Goal: Task Accomplishment & Management: Use online tool/utility

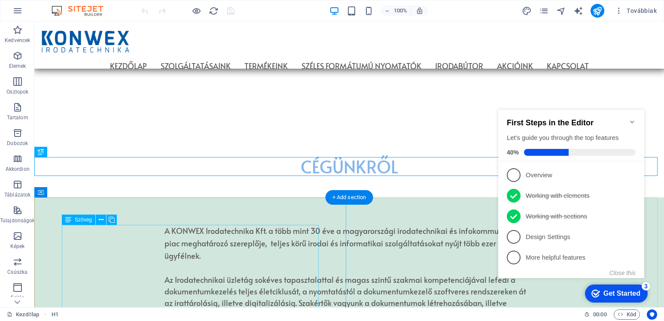
scroll to position [422, 0]
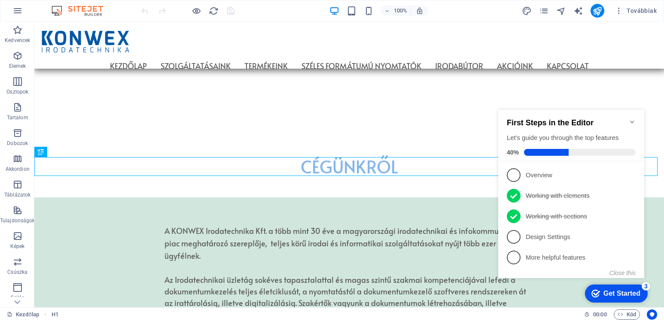
click at [634, 121] on icon "Minimize checklist" at bounding box center [632, 122] width 4 height 3
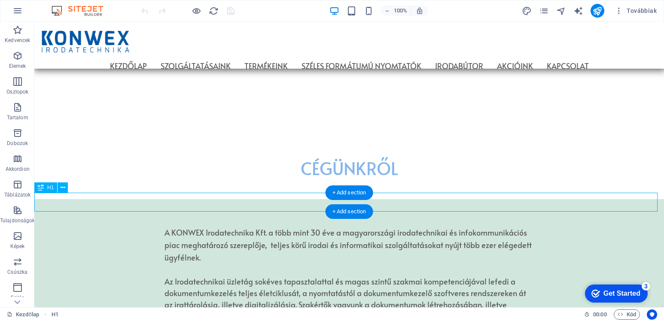
scroll to position [207, 0]
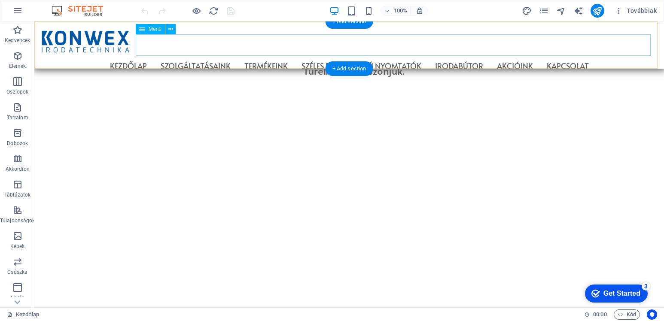
click at [607, 55] on nav "Kezdőlap Szolgáltatásaink Multifunkciós nyomtató bérlés Online távfelügyelet Te…" at bounding box center [349, 65] width 616 height 21
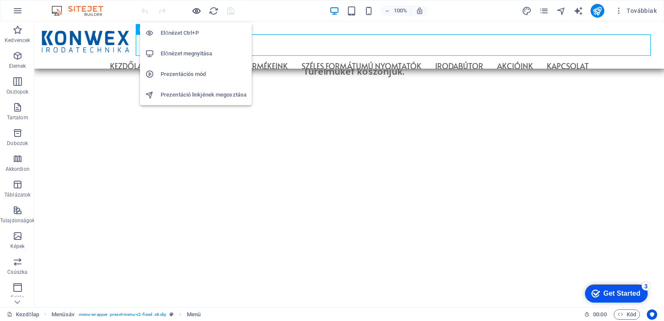
click at [197, 10] on icon "button" at bounding box center [197, 11] width 10 height 10
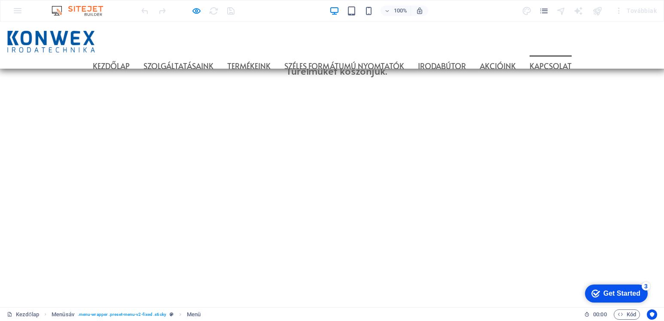
click at [572, 55] on link "Kapcsolat" at bounding box center [551, 65] width 42 height 21
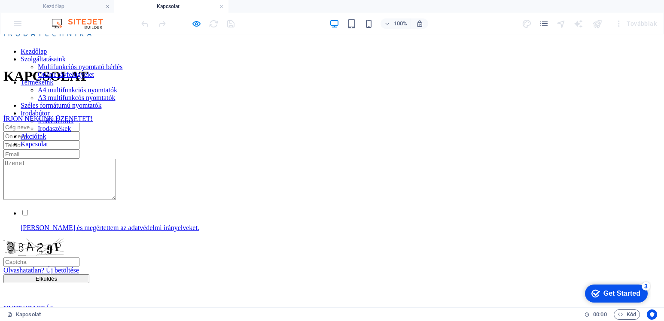
scroll to position [0, 0]
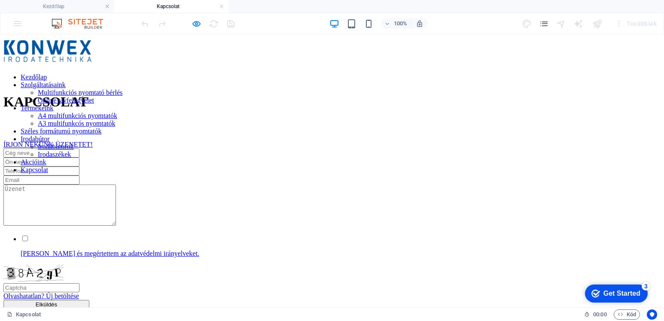
click at [143, 73] on nav "Kezdőlap Szolgáltatásaink Multifunkciós nyomtató bérlés Online távfelügyelet Te…" at bounding box center [331, 123] width 657 height 101
click at [238, 73] on nav "Kezdőlap Szolgáltatásaink Multifunkciós nyomtató bérlés Online távfelügyelet Te…" at bounding box center [331, 123] width 657 height 101
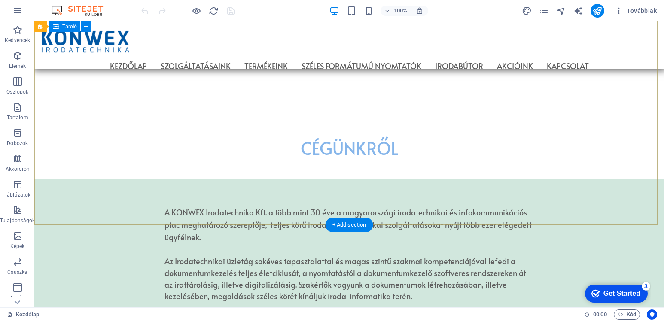
scroll to position [323, 0]
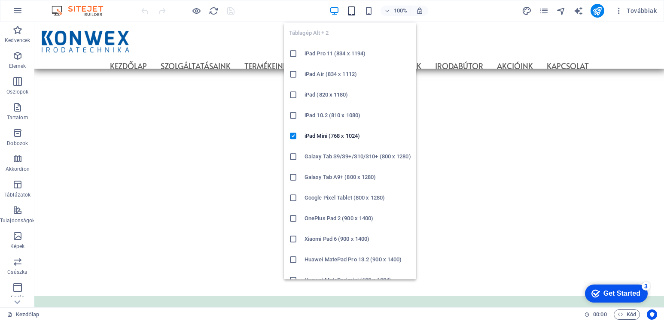
click at [349, 8] on icon "button" at bounding box center [352, 11] width 10 height 10
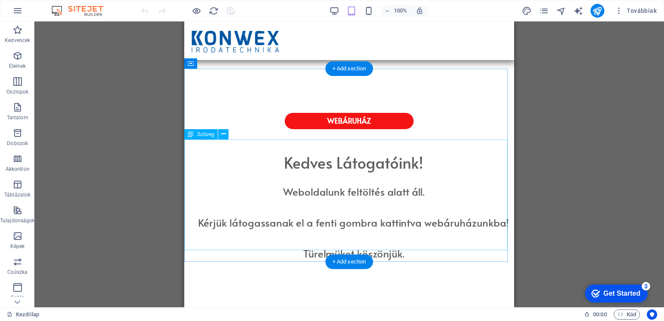
scroll to position [0, 0]
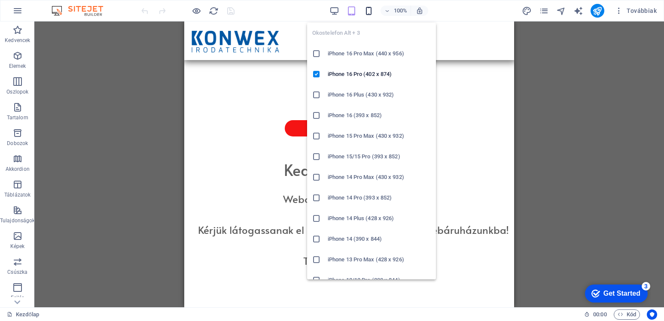
click at [372, 13] on icon "button" at bounding box center [369, 11] width 10 height 10
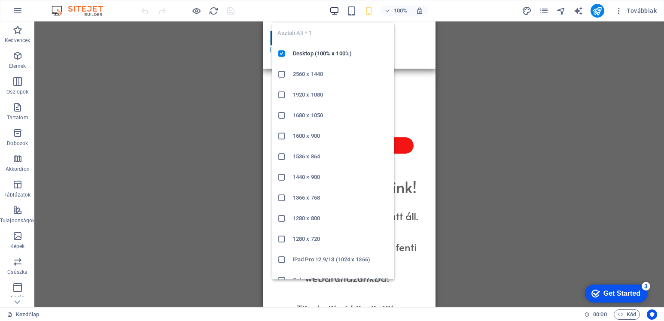
click at [337, 9] on icon "button" at bounding box center [335, 11] width 10 height 10
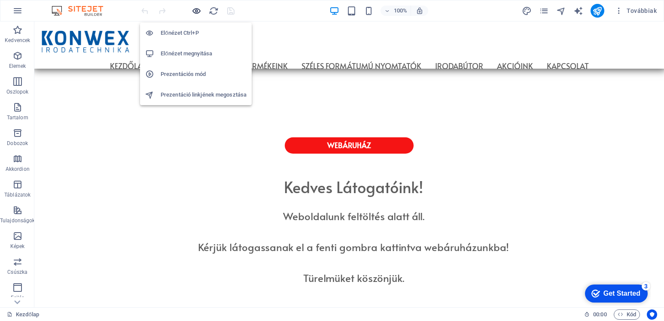
click at [195, 11] on icon "button" at bounding box center [197, 11] width 10 height 10
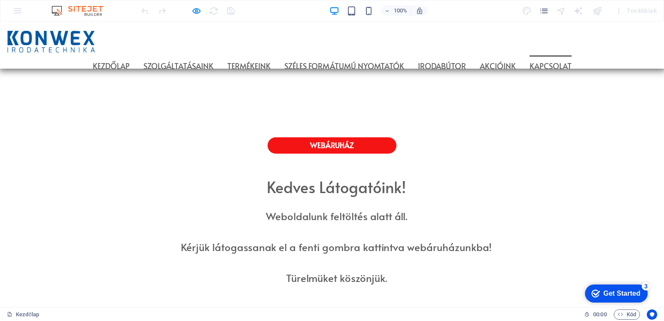
click at [572, 55] on link "Kapcsolat" at bounding box center [551, 65] width 42 height 21
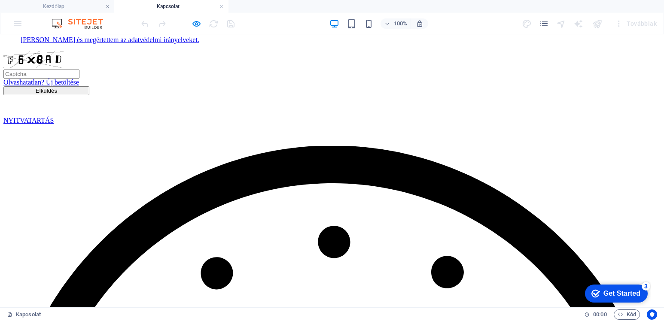
scroll to position [215, 0]
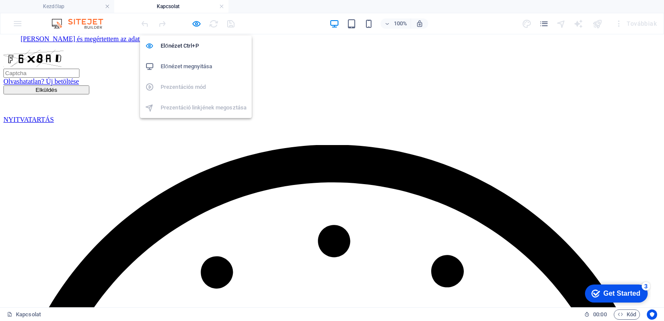
click at [188, 65] on h6 "Előnézet megnyitása" at bounding box center [204, 66] width 86 height 10
click at [198, 25] on icon "button" at bounding box center [197, 24] width 10 height 10
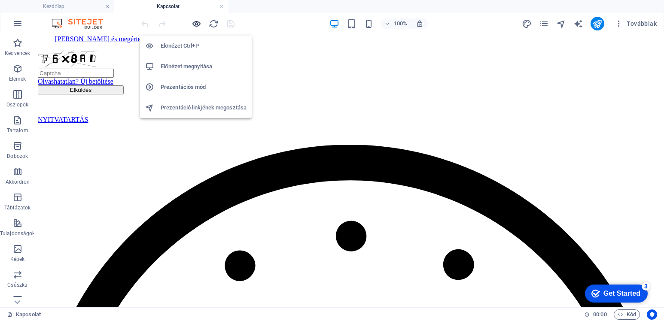
drag, startPoint x: 195, startPoint y: 24, endPoint x: 260, endPoint y: 5, distance: 67.4
click at [195, 24] on icon "button" at bounding box center [197, 24] width 10 height 10
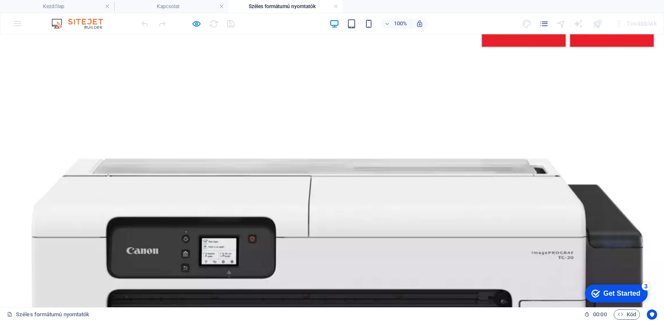
scroll to position [986, 0]
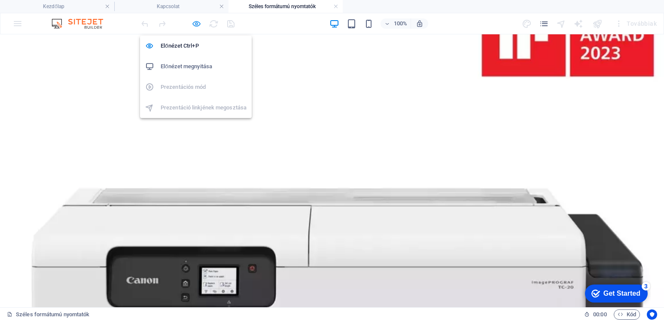
click at [196, 24] on icon "button" at bounding box center [197, 24] width 10 height 10
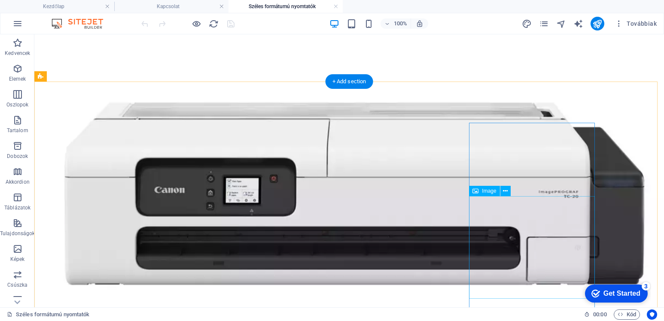
scroll to position [1029, 0]
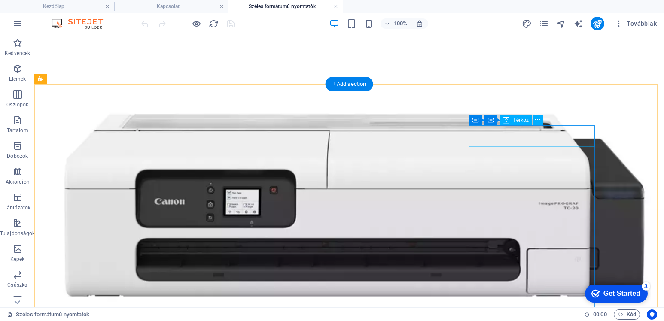
select select "px"
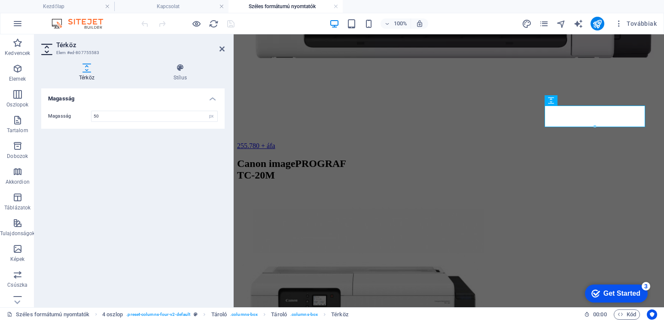
scroll to position [1224, 0]
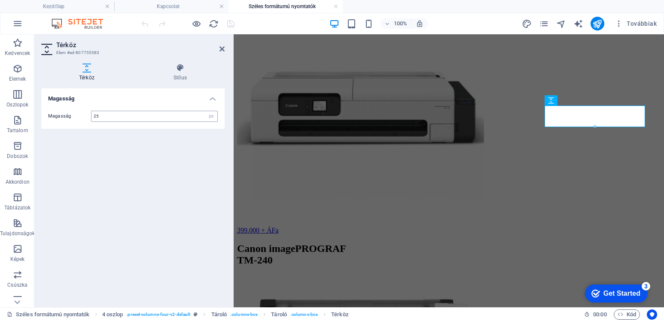
type input "25"
click at [222, 49] on icon at bounding box center [222, 49] width 5 height 7
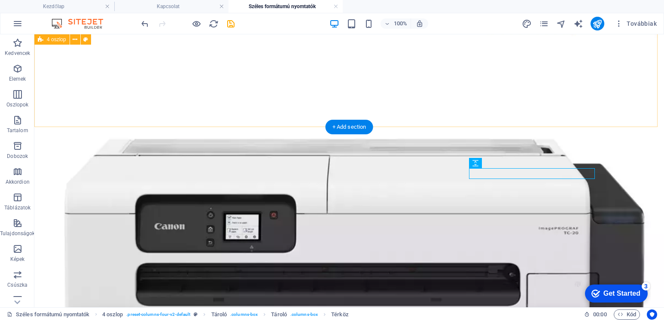
scroll to position [986, 0]
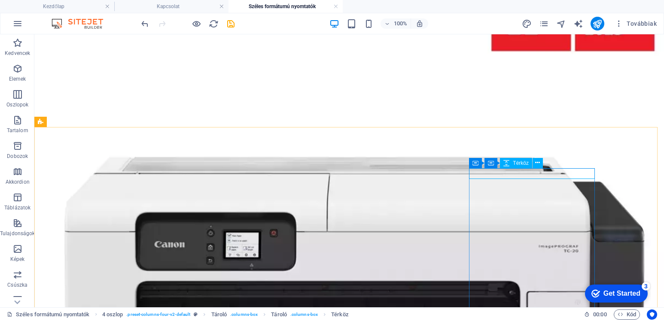
click at [522, 162] on span "Térköz" at bounding box center [521, 163] width 16 height 5
select select "px"
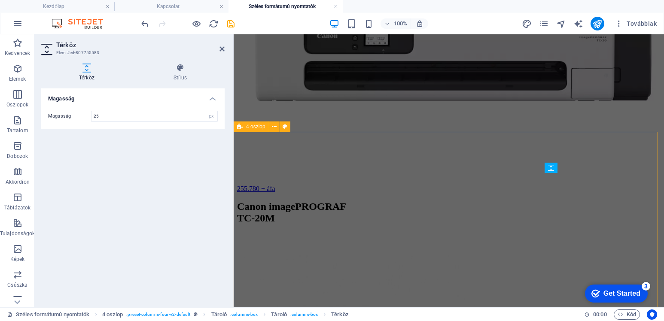
scroll to position [1157, 0]
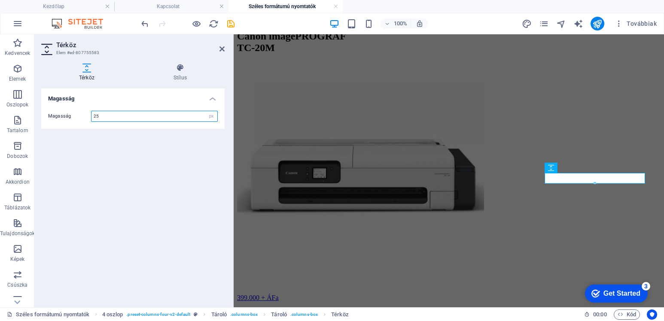
drag, startPoint x: 103, startPoint y: 114, endPoint x: 80, endPoint y: 114, distance: 23.2
click at [80, 114] on div "Magasság 25 px rem vh vw" at bounding box center [133, 116] width 170 height 11
type input "10"
click at [208, 155] on div "Magasság Magasság 10 px rem vh vw" at bounding box center [132, 194] width 183 height 212
click at [220, 49] on icon at bounding box center [222, 49] width 5 height 7
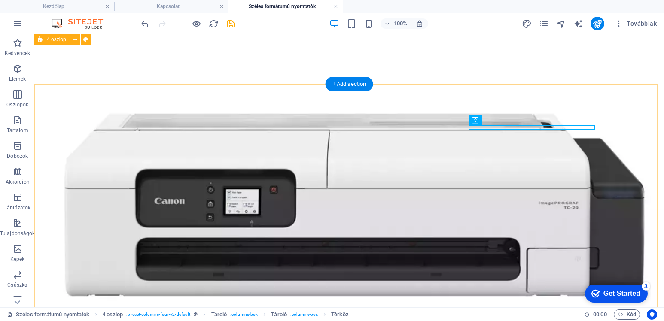
scroll to position [1029, 0]
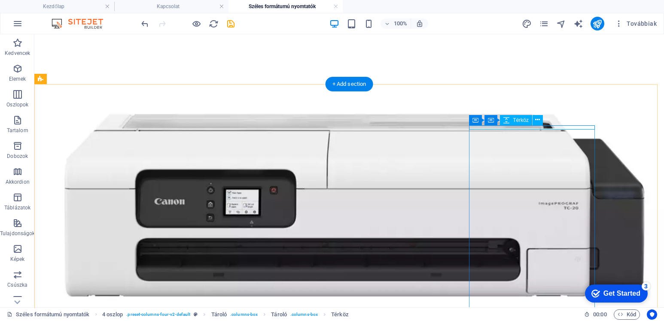
select select "px"
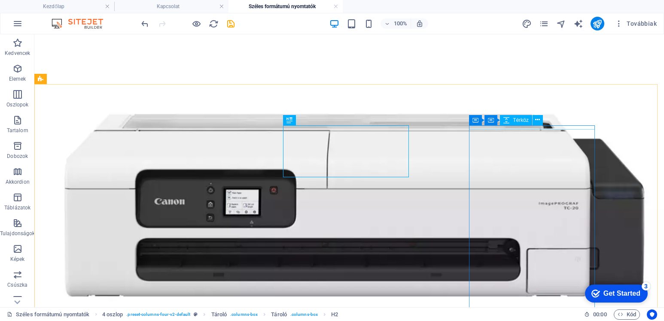
click at [543, 125] on div "Tároló Tároló Térköz" at bounding box center [508, 120] width 79 height 11
click at [523, 120] on span "Térköz" at bounding box center [521, 120] width 16 height 5
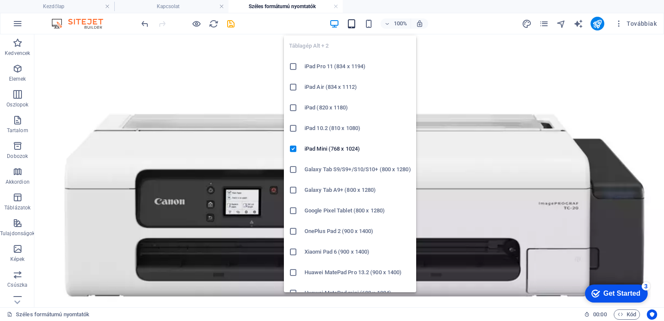
click at [348, 26] on icon "button" at bounding box center [352, 24] width 10 height 10
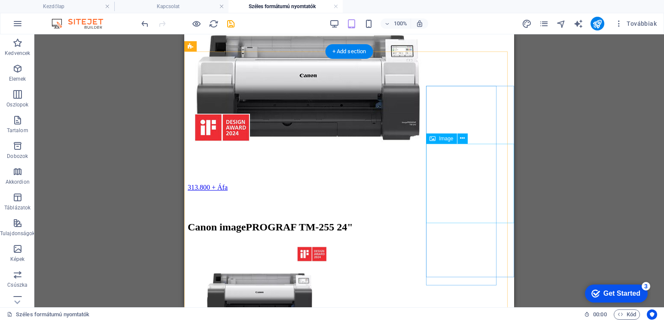
scroll to position [1227, 0]
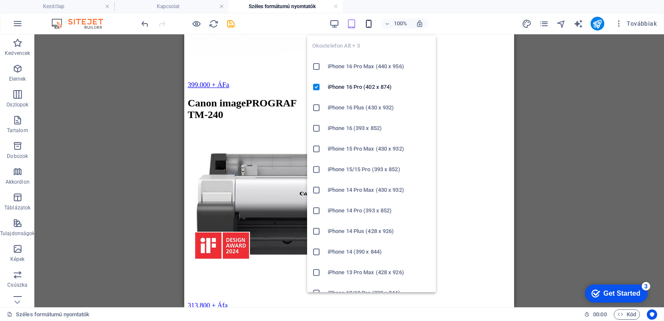
drag, startPoint x: 369, startPoint y: 22, endPoint x: 368, endPoint y: 28, distance: 6.0
click at [369, 22] on icon "button" at bounding box center [369, 24] width 10 height 10
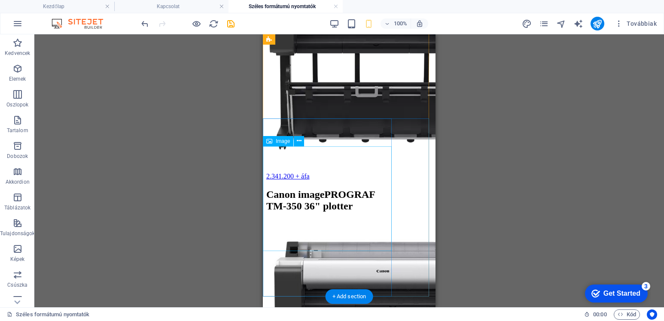
scroll to position [2275, 0]
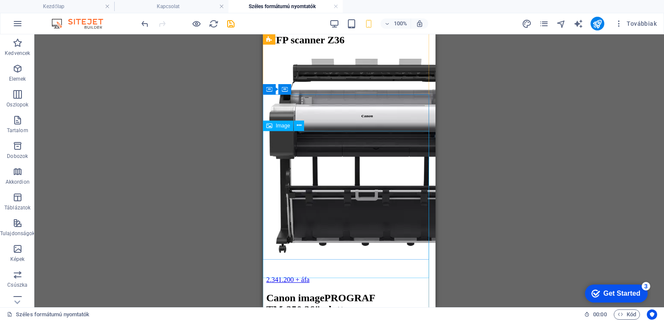
scroll to position [2189, 0]
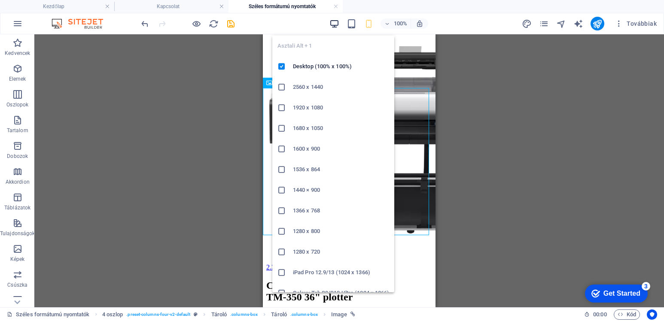
click at [333, 21] on icon "button" at bounding box center [335, 24] width 10 height 10
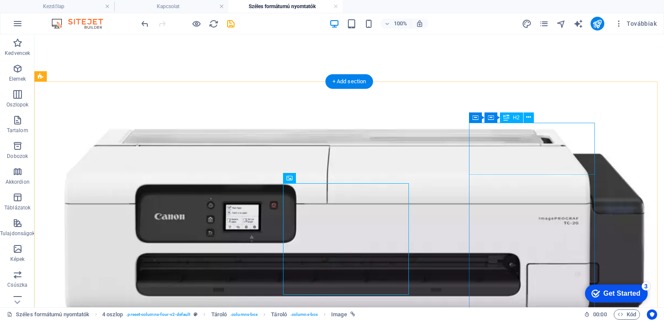
scroll to position [1057, 0]
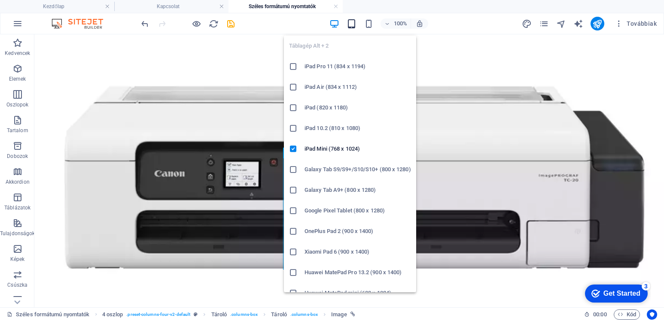
click at [352, 25] on icon "button" at bounding box center [352, 24] width 10 height 10
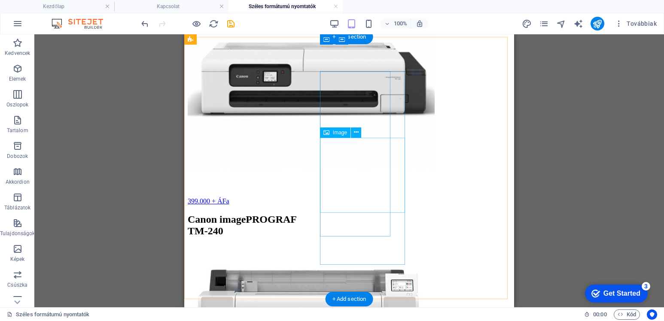
scroll to position [1083, 0]
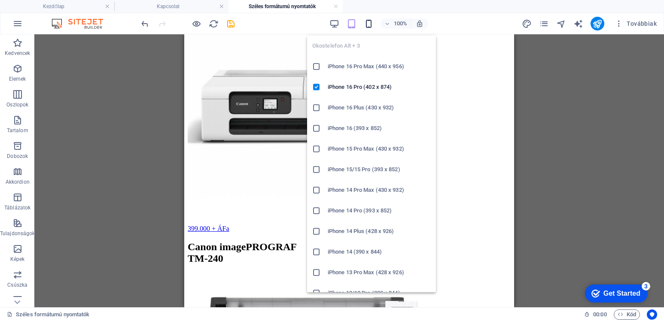
click at [366, 20] on icon "button" at bounding box center [369, 24] width 10 height 10
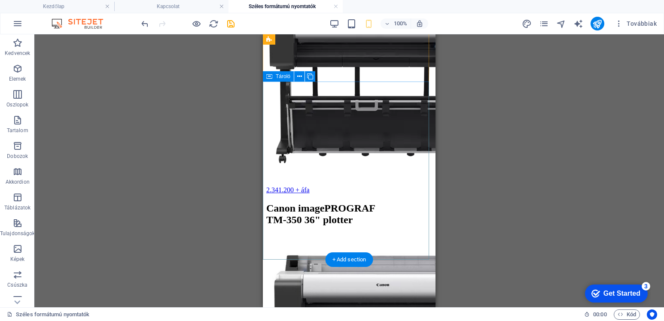
scroll to position [2346, 0]
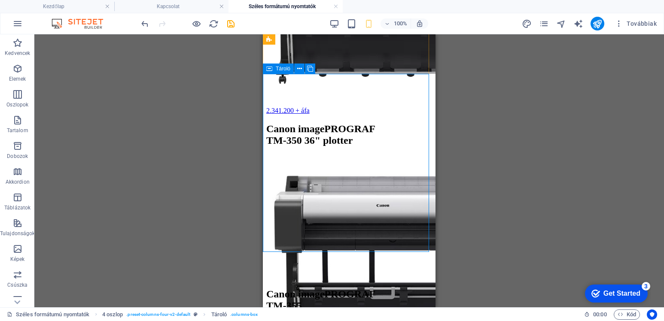
click at [287, 66] on span "Tároló" at bounding box center [283, 68] width 15 height 5
click at [288, 69] on span "Tároló" at bounding box center [283, 68] width 15 height 5
select select "px"
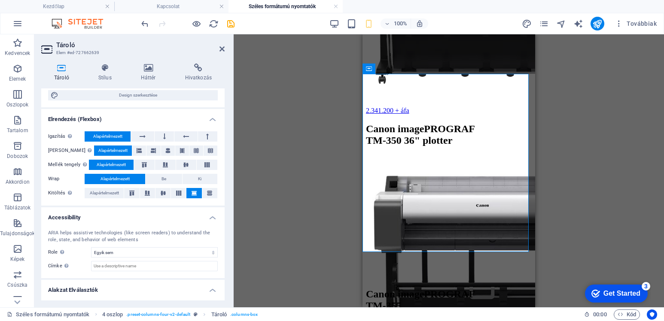
scroll to position [128, 0]
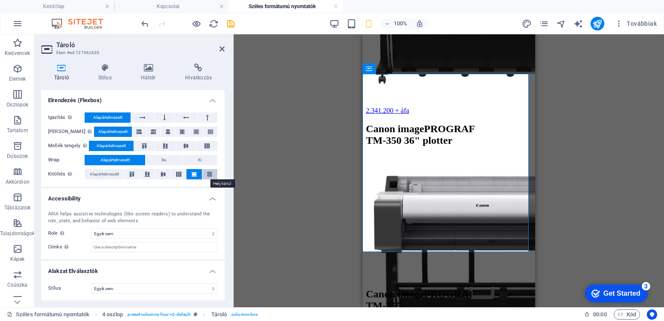
click at [209, 176] on icon at bounding box center [209, 174] width 10 height 5
click at [191, 175] on icon at bounding box center [194, 174] width 10 height 5
click at [180, 175] on icon at bounding box center [179, 174] width 10 height 5
click at [105, 174] on span "Alapértelmezett" at bounding box center [104, 174] width 29 height 10
click at [195, 173] on icon at bounding box center [194, 174] width 10 height 5
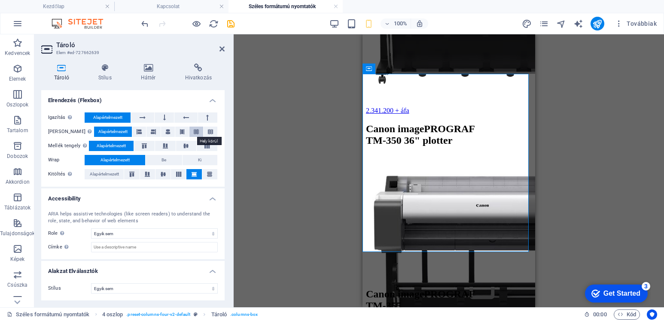
click at [190, 134] on button at bounding box center [196, 132] width 14 height 10
click at [116, 132] on span "Alapértelmezett" at bounding box center [112, 132] width 29 height 10
click at [223, 49] on icon at bounding box center [222, 49] width 5 height 7
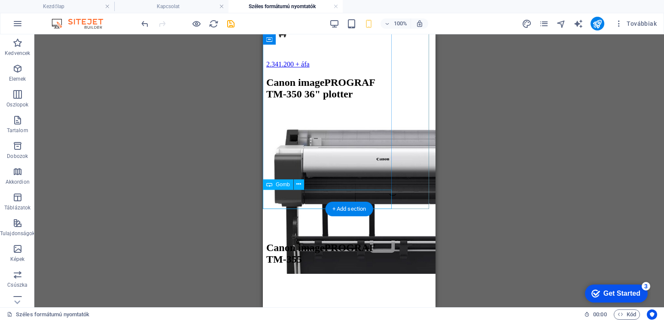
scroll to position [2389, 0]
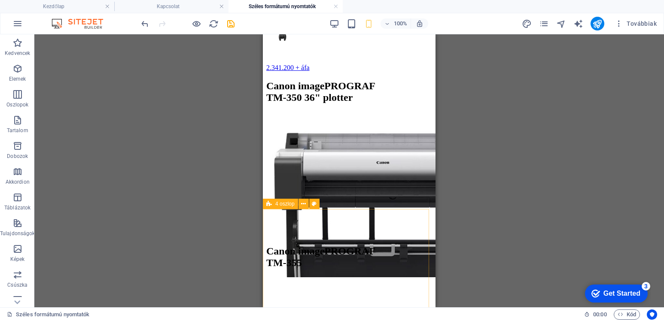
click at [280, 204] on span "4 oszlop" at bounding box center [284, 203] width 19 height 5
select select "px"
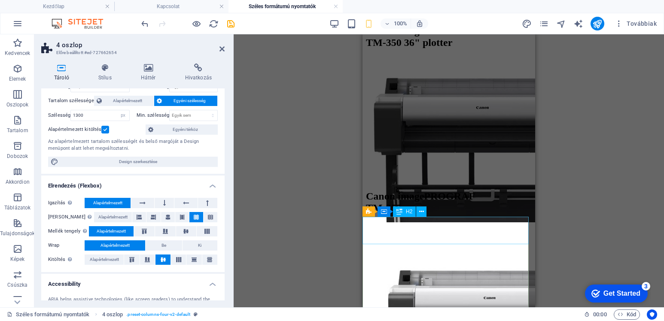
scroll to position [2346, 0]
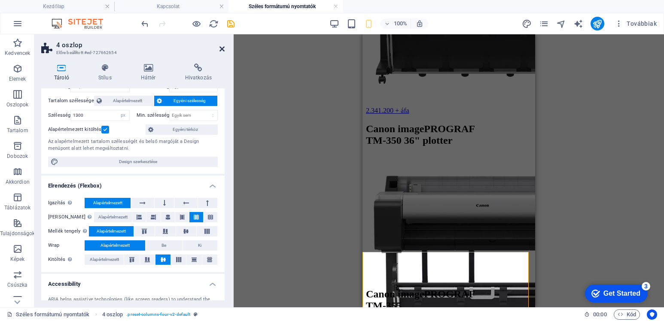
click at [220, 50] on icon at bounding box center [222, 49] width 5 height 7
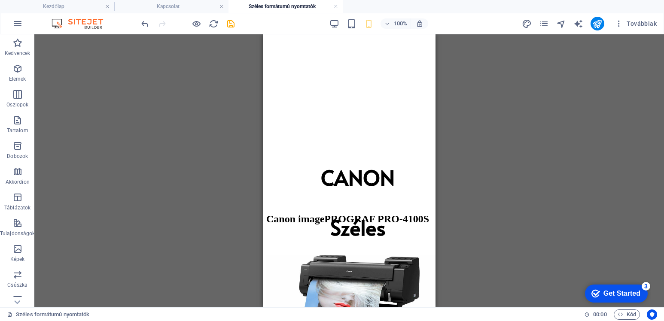
scroll to position [69, 0]
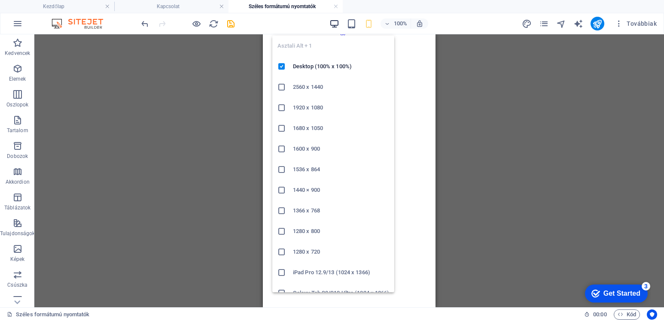
click at [334, 20] on icon "button" at bounding box center [335, 24] width 10 height 10
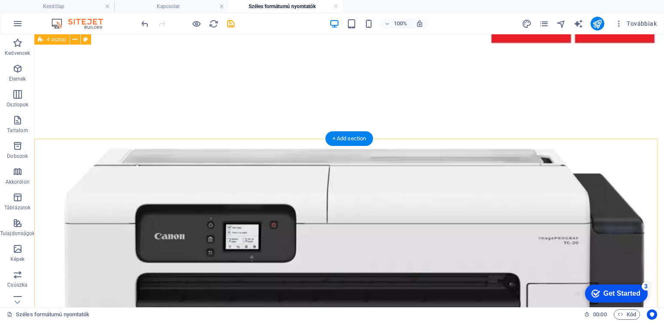
scroll to position [971, 0]
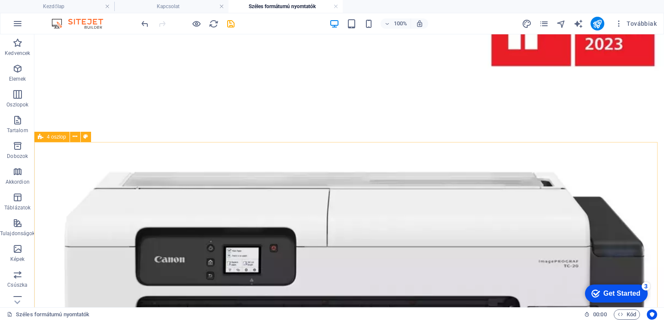
click at [51, 138] on span "4 oszlop" at bounding box center [56, 136] width 19 height 5
select select "px"
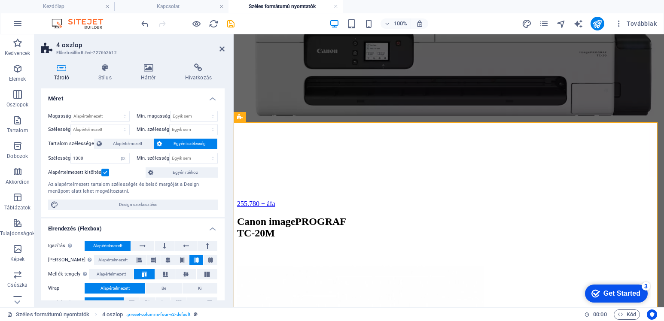
scroll to position [1166, 0]
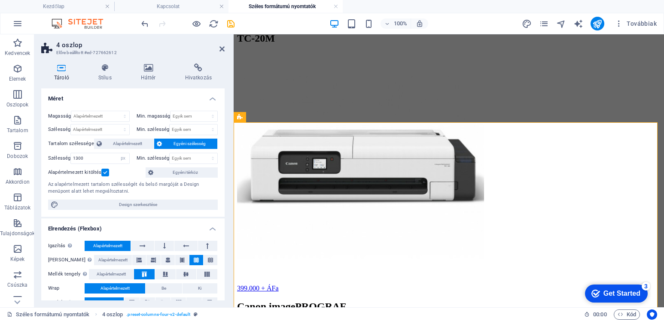
drag, startPoint x: 164, startPoint y: 207, endPoint x: 163, endPoint y: 213, distance: 6.1
click at [163, 211] on div "Magasság Alapértelmezett px rem % vh vw Min. magasság Egyik sem px rem % vh vw …" at bounding box center [132, 160] width 183 height 113
click at [155, 203] on span "Design szerkesztése" at bounding box center [138, 205] width 154 height 10
select select "px"
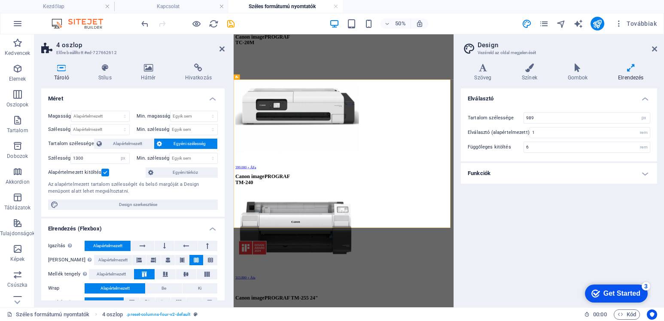
scroll to position [1168, 0]
click at [630, 67] on icon at bounding box center [631, 68] width 52 height 9
click at [490, 72] on h4 "Szöveg" at bounding box center [485, 73] width 48 height 18
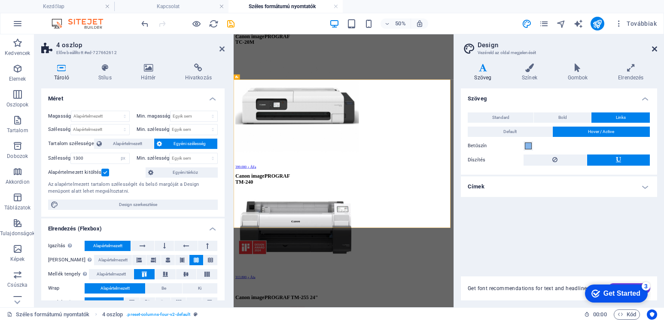
click at [653, 47] on icon at bounding box center [654, 49] width 5 height 7
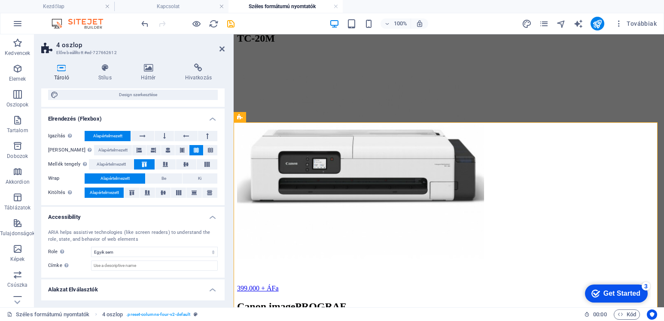
scroll to position [128, 0]
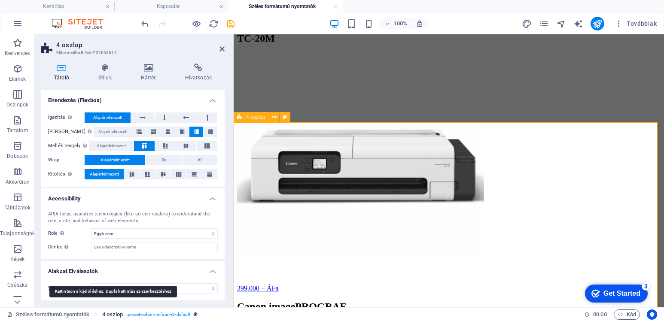
click at [110, 314] on span "4 oszlop" at bounding box center [112, 315] width 21 height 10
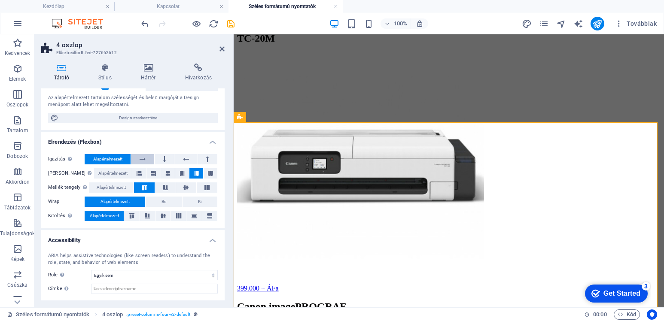
scroll to position [0, 0]
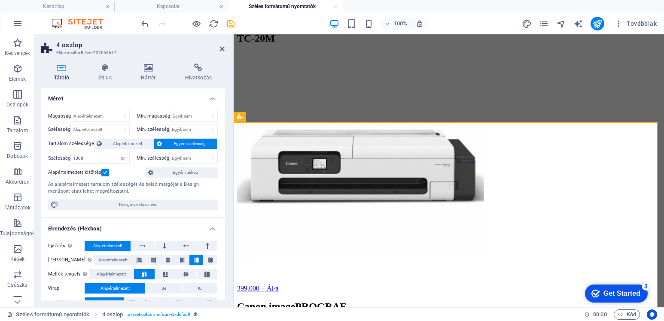
click at [104, 174] on label at bounding box center [105, 173] width 8 height 8
click at [0, 0] on input "Alapértelmezett kitöltés" at bounding box center [0, 0] width 0 height 0
click at [104, 174] on label at bounding box center [105, 173] width 8 height 8
click at [0, 0] on input "Alapértelmezett kitöltés" at bounding box center [0, 0] width 0 height 0
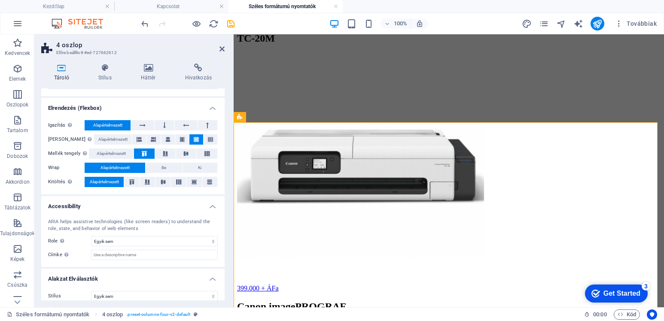
scroll to position [128, 0]
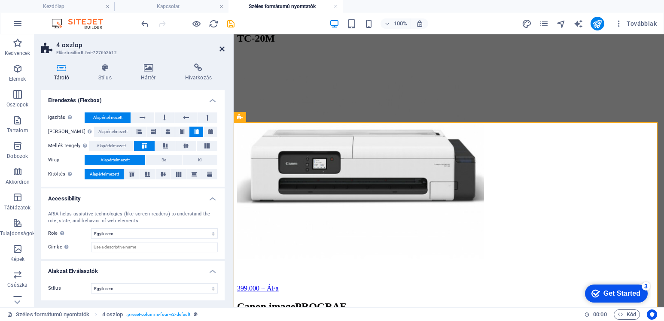
click at [222, 46] on icon at bounding box center [222, 49] width 5 height 7
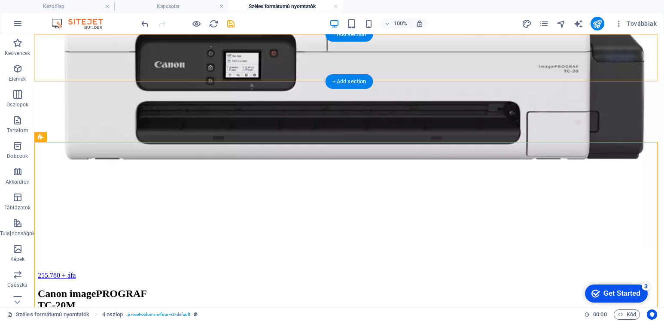
scroll to position [971, 0]
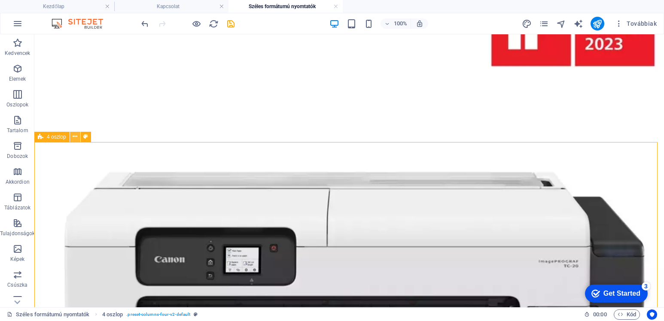
click at [73, 138] on icon at bounding box center [75, 136] width 5 height 9
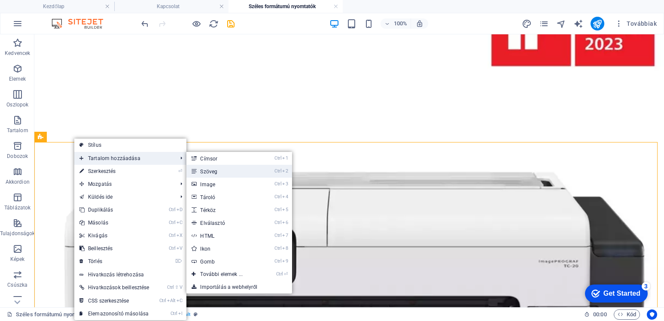
click at [229, 174] on link "Ctrl 2 Szöveg" at bounding box center [222, 171] width 73 height 13
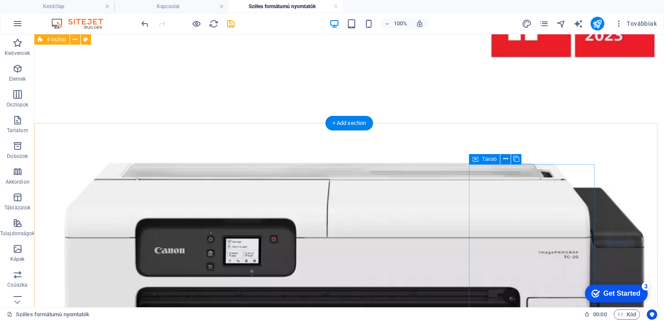
scroll to position [953, 0]
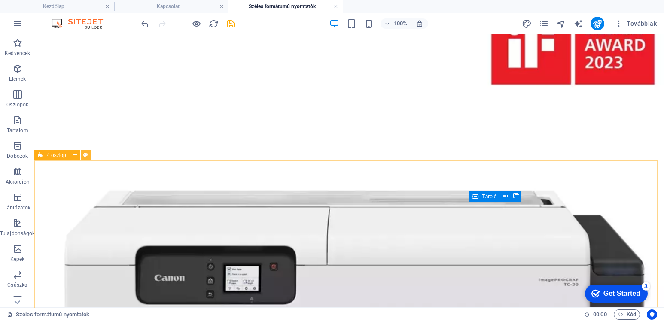
click at [85, 156] on icon at bounding box center [85, 155] width 5 height 9
select select "rem"
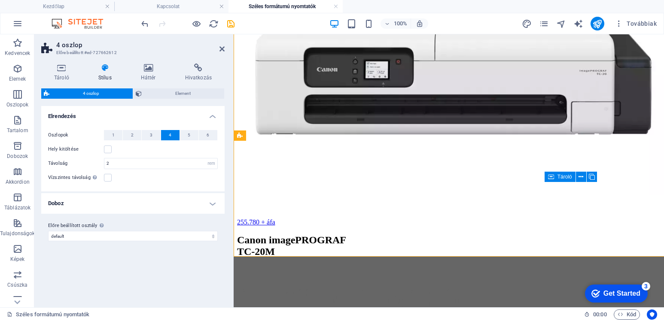
scroll to position [1148, 0]
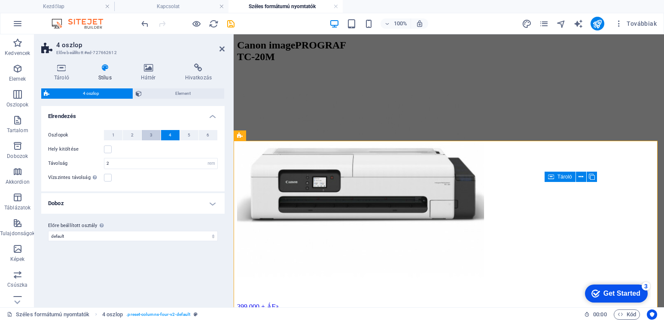
click at [150, 137] on button "3" at bounding box center [151, 135] width 18 height 10
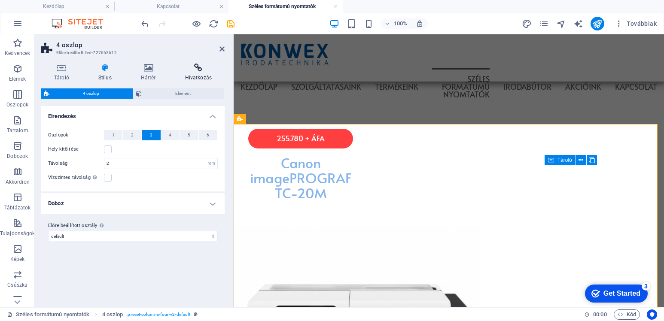
scroll to position [1165, 0]
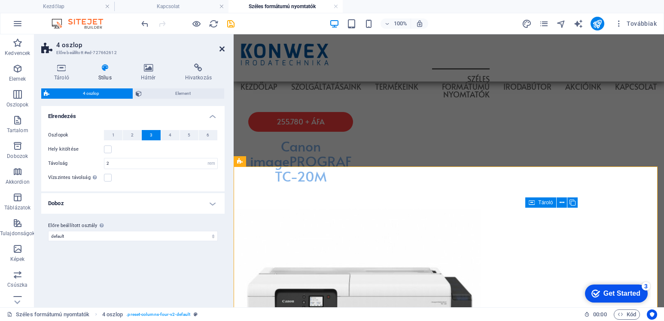
click at [220, 49] on icon at bounding box center [222, 49] width 5 height 7
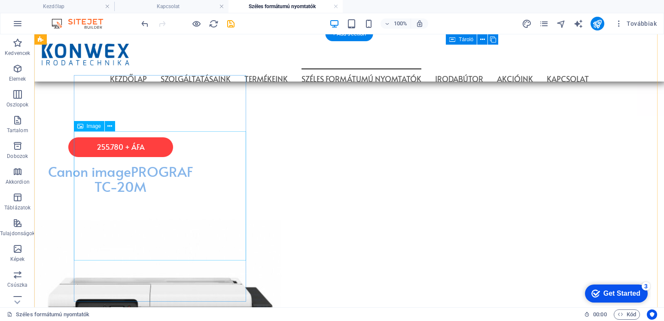
scroll to position [1262, 0]
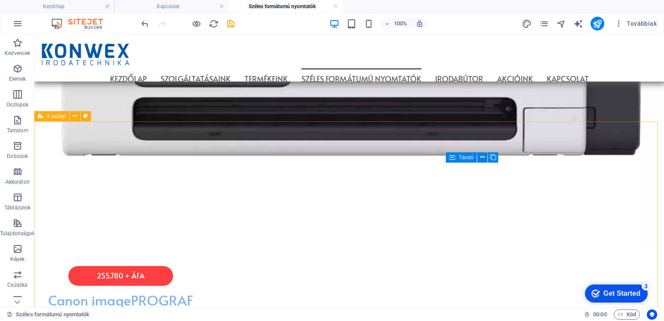
click at [51, 117] on span "4 oszlop" at bounding box center [56, 116] width 19 height 5
select select "rem"
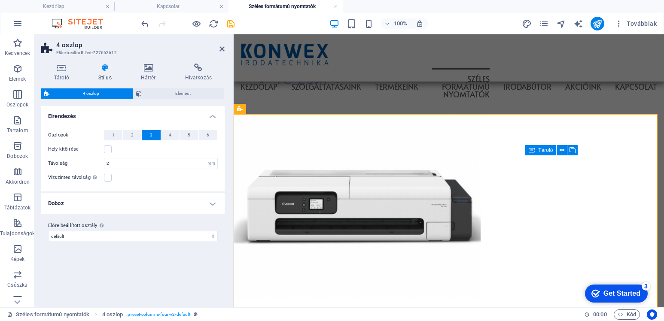
scroll to position [1217, 0]
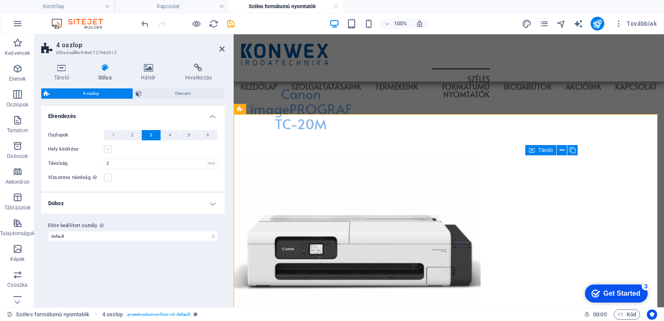
click at [106, 149] on label at bounding box center [108, 150] width 8 height 8
click at [0, 0] on input "Hely kitöltése" at bounding box center [0, 0] width 0 height 0
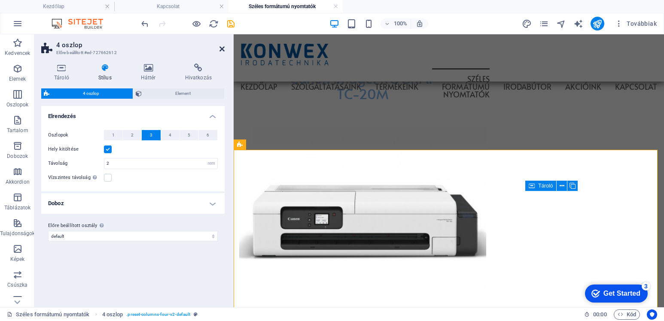
click at [222, 47] on icon at bounding box center [222, 49] width 5 height 7
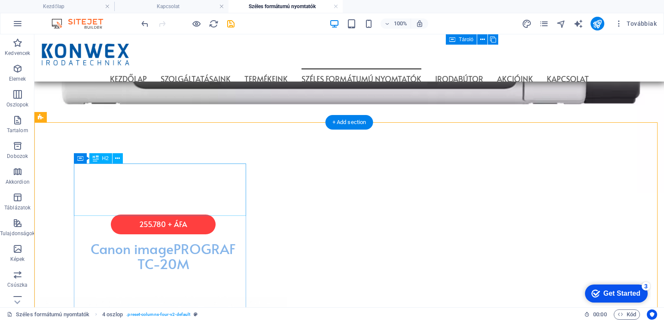
scroll to position [1267, 0]
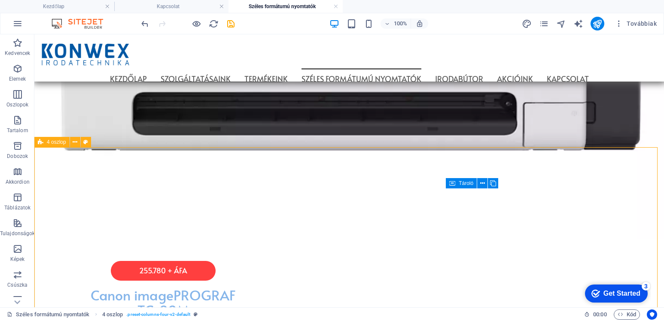
click at [51, 143] on span "4 oszlop" at bounding box center [56, 142] width 19 height 5
select select "rem"
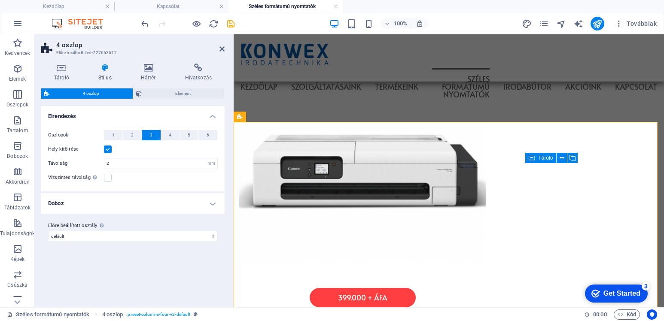
scroll to position [1245, 0]
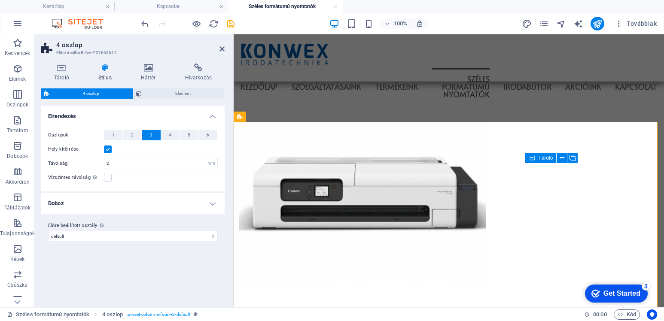
click at [108, 150] on label at bounding box center [108, 150] width 8 height 8
click at [0, 0] on input "Hely kitöltése" at bounding box center [0, 0] width 0 height 0
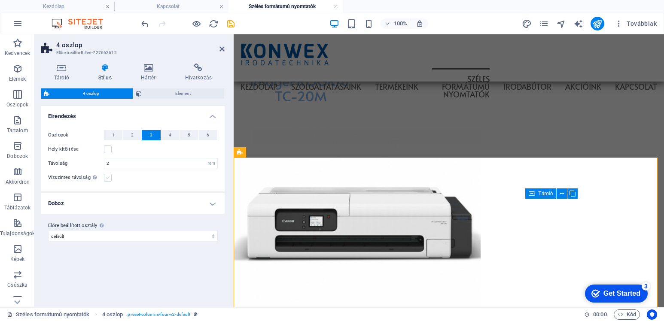
scroll to position [1209, 0]
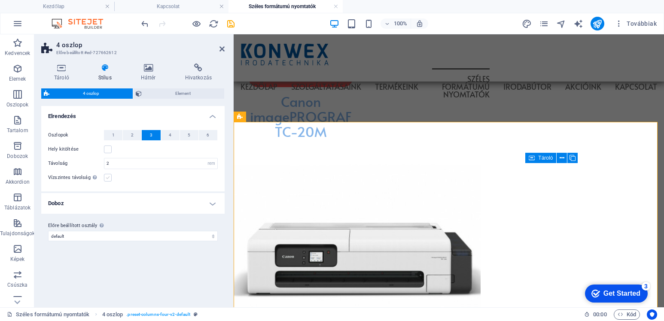
click at [109, 178] on label at bounding box center [108, 178] width 8 height 8
click at [0, 0] on input "Vízszintes távolság Csak akkor, ha a tárolók "Tartalom szélesség" nincs "Alapér…" at bounding box center [0, 0] width 0 height 0
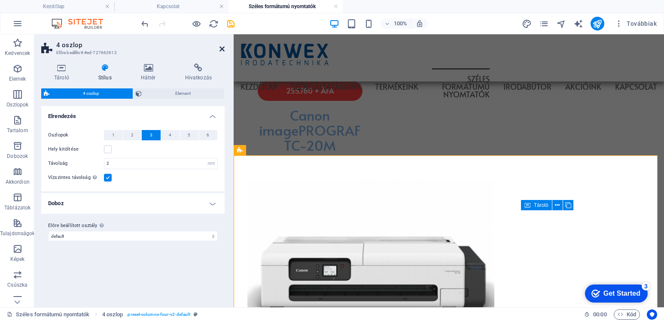
click at [220, 47] on icon at bounding box center [222, 49] width 5 height 7
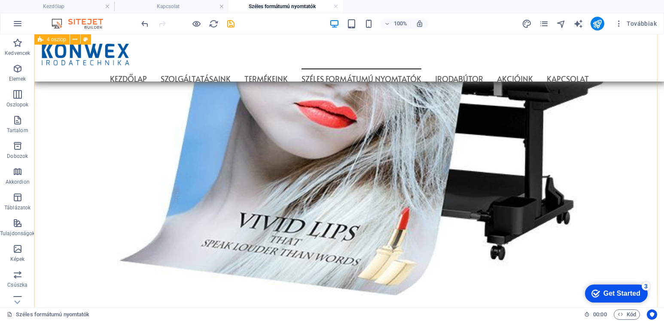
scroll to position [675, 0]
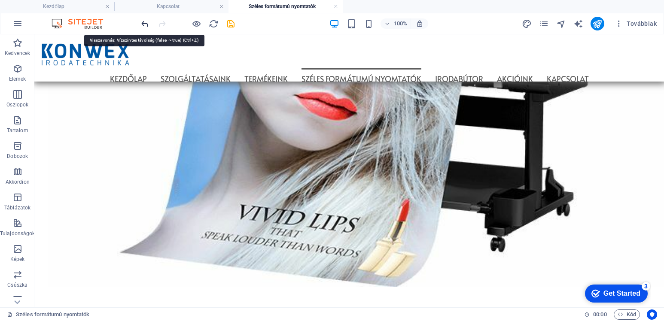
click at [144, 24] on icon "undo" at bounding box center [145, 24] width 10 height 10
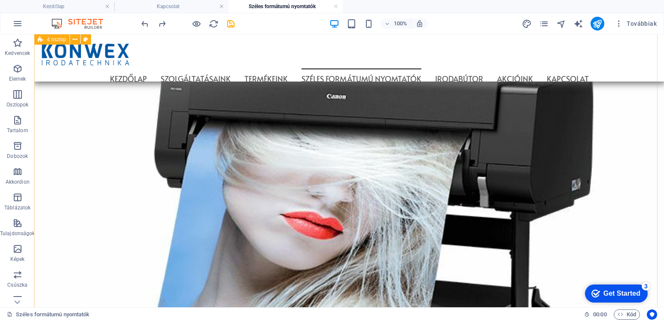
scroll to position [534, 0]
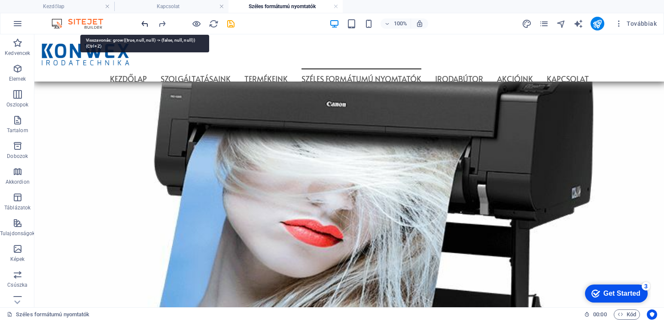
click at [145, 24] on icon "undo" at bounding box center [145, 24] width 10 height 10
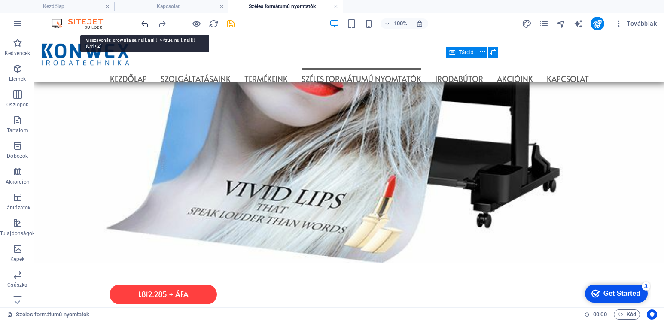
scroll to position [1367, 0]
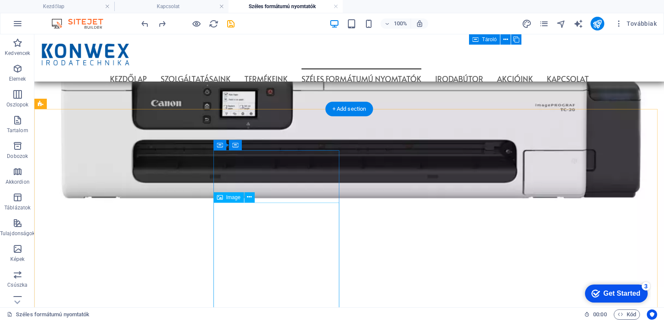
scroll to position [1226, 0]
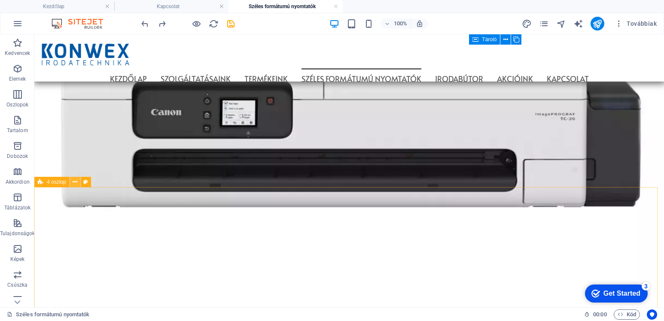
click at [74, 183] on icon at bounding box center [75, 182] width 5 height 9
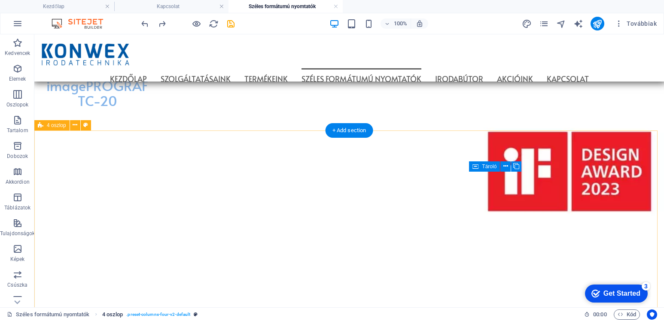
scroll to position [925, 0]
